Goal: Task Accomplishment & Management: Manage account settings

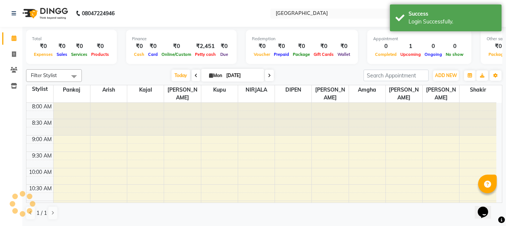
scroll to position [263, 0]
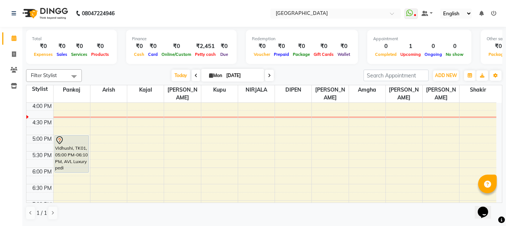
click at [351, 7] on nav "08047224946 Select Location × [GEOGRAPHIC_DATA] WhatsApp Status ✕ Status: Disco…" at bounding box center [253, 13] width 506 height 27
click at [352, 8] on nav "08047224946 Select Location × [GEOGRAPHIC_DATA] WhatsApp Status ✕ Status: Disco…" at bounding box center [253, 13] width 506 height 27
click at [353, 12] on input "text" at bounding box center [328, 13] width 108 height 7
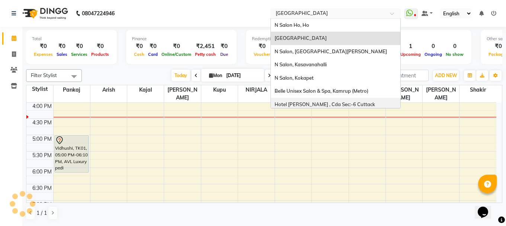
click at [334, 98] on div "Hotel [PERSON_NAME] , Cda Sec:-6 Cuttack" at bounding box center [336, 104] width 130 height 13
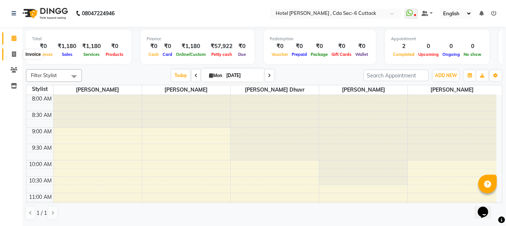
click at [13, 54] on icon at bounding box center [14, 54] width 4 height 6
select select "service"
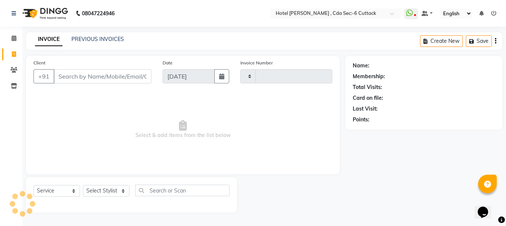
type input "0302"
select select "7840"
click at [97, 42] on link "PREVIOUS INVOICES" at bounding box center [98, 39] width 53 height 7
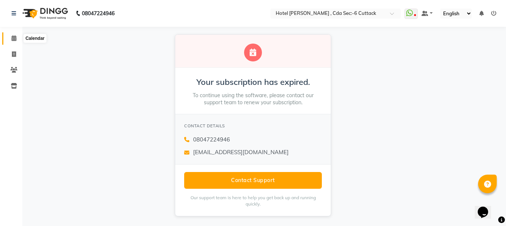
click at [12, 40] on icon at bounding box center [14, 38] width 5 height 6
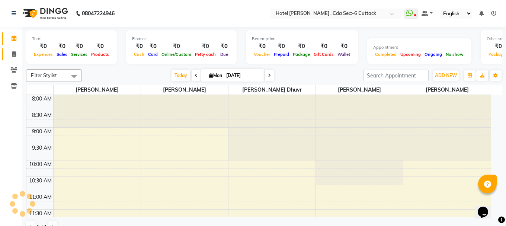
click at [12, 53] on icon at bounding box center [14, 54] width 4 height 6
select select "service"
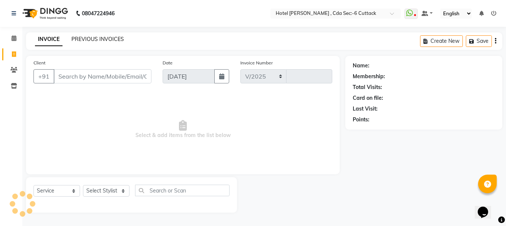
select select "7840"
type input "0302"
click at [104, 38] on link "PREVIOUS INVOICES" at bounding box center [98, 39] width 53 height 7
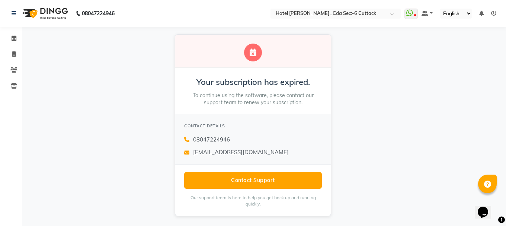
click at [106, 102] on div "Your subscription has expired. To continue using the software, please contact o…" at bounding box center [253, 125] width 506 height 197
click at [13, 42] on span at bounding box center [13, 38] width 13 height 9
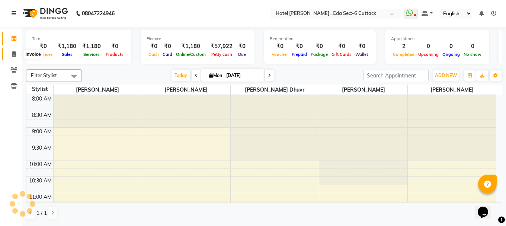
click at [13, 55] on icon at bounding box center [14, 54] width 4 height 6
select select "service"
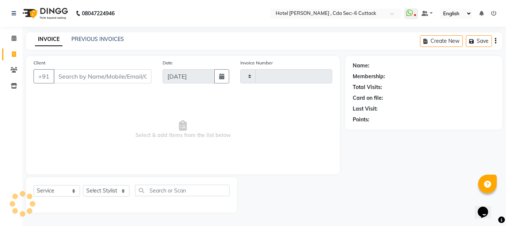
type input "0302"
select select "7840"
click at [87, 38] on link "PREVIOUS INVOICES" at bounding box center [98, 39] width 53 height 7
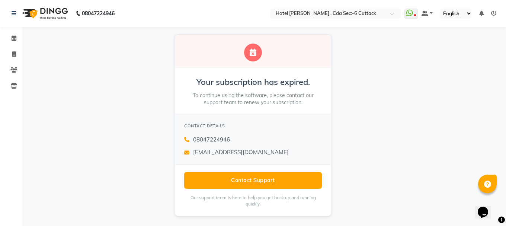
click at [496, 10] on li at bounding box center [494, 14] width 5 height 8
click at [495, 13] on icon at bounding box center [494, 13] width 5 height 5
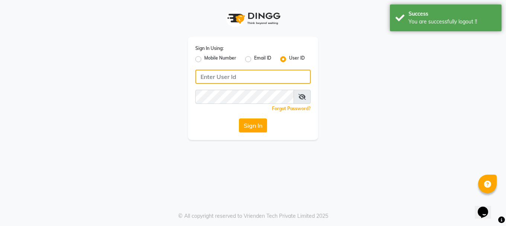
type input "9289115242"
click at [227, 74] on input "9289115242" at bounding box center [253, 77] width 115 height 14
